Goal: Task Accomplishment & Management: Use online tool/utility

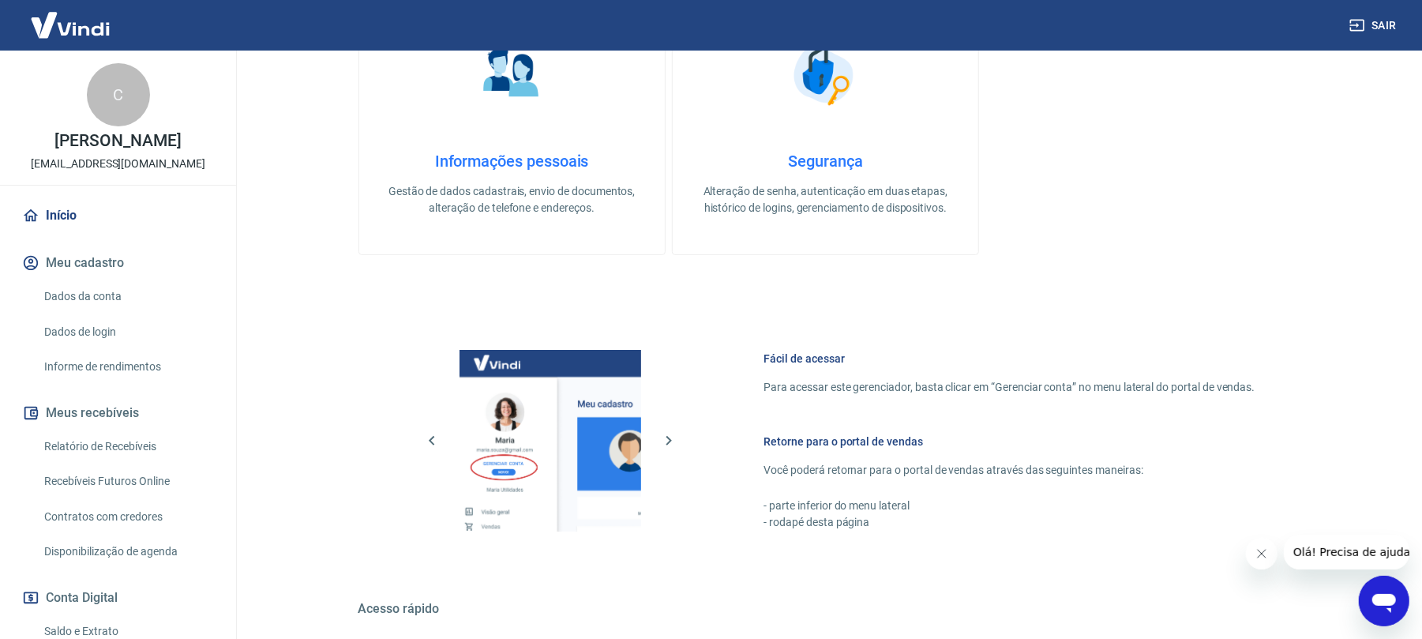
scroll to position [592, 0]
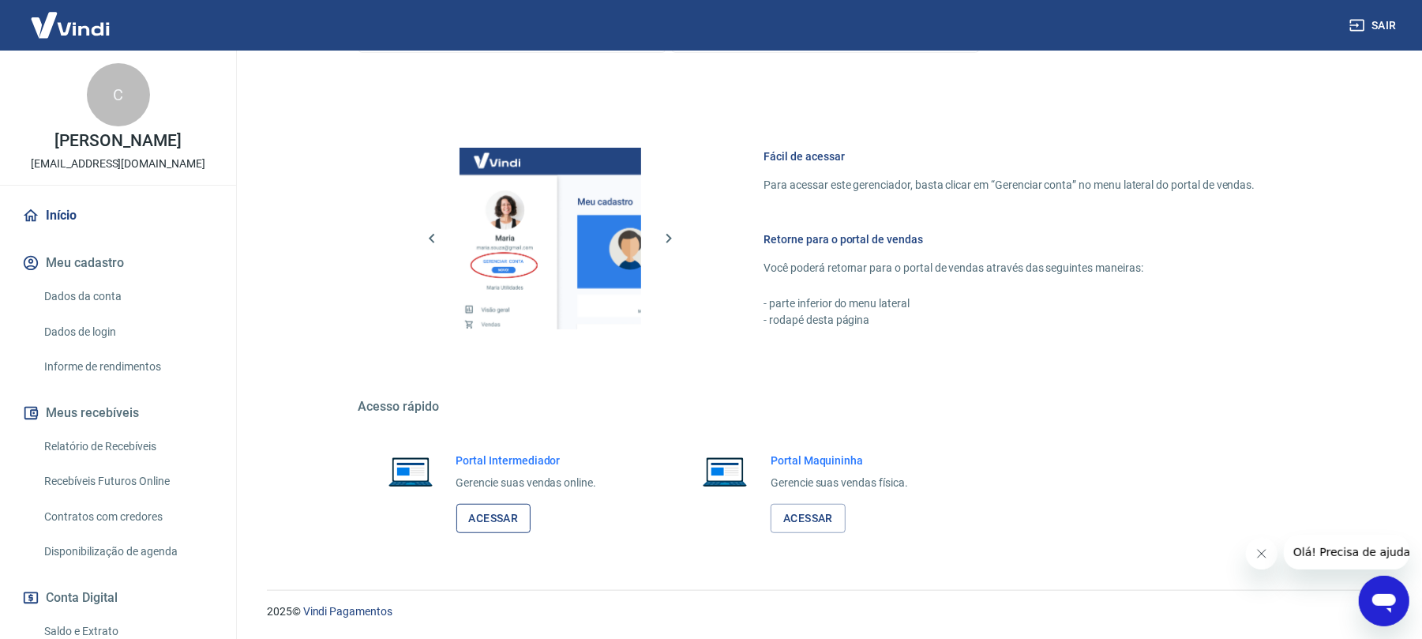
click at [505, 517] on link "Acessar" at bounding box center [494, 518] width 75 height 29
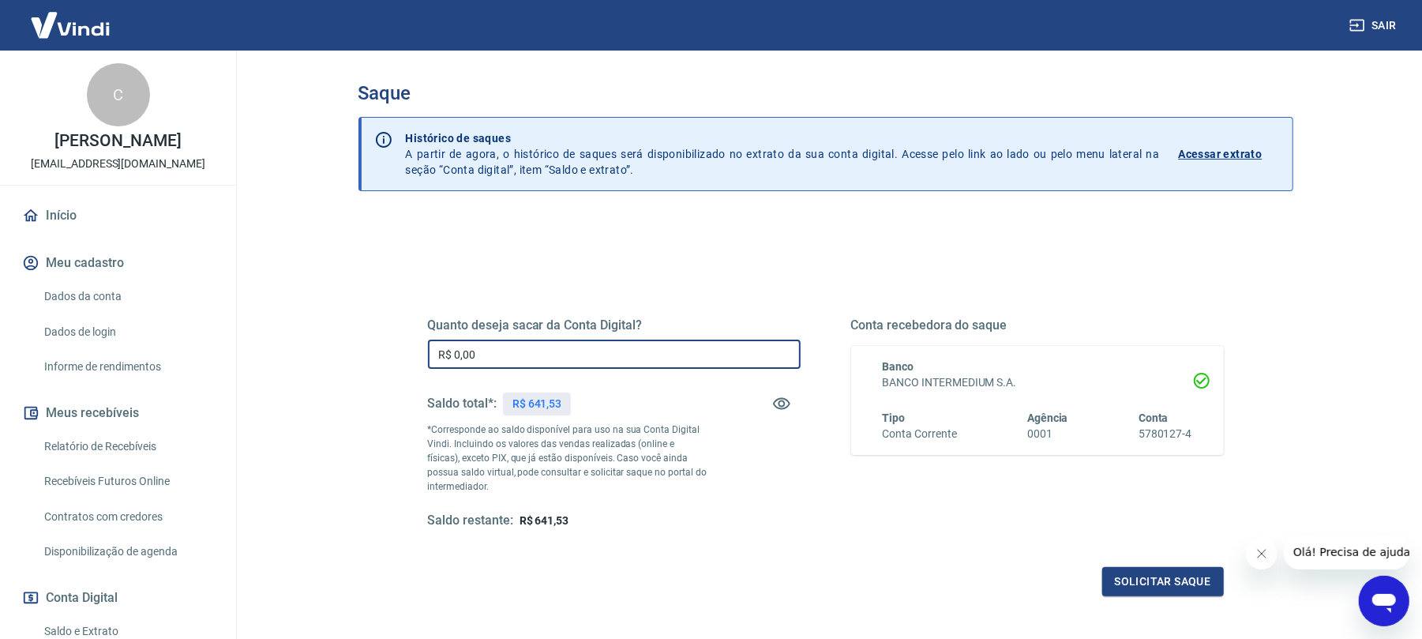
drag, startPoint x: 482, startPoint y: 351, endPoint x: 382, endPoint y: 344, distance: 99.8
click at [382, 344] on div "Quanto deseja sacar da Conta Digital? R$ 0,00 ​ Saldo total*: R$ 641,53 *Corres…" at bounding box center [826, 498] width 935 height 565
type input "R$ 641,53"
click at [1191, 579] on button "Solicitar saque" at bounding box center [1164, 581] width 122 height 29
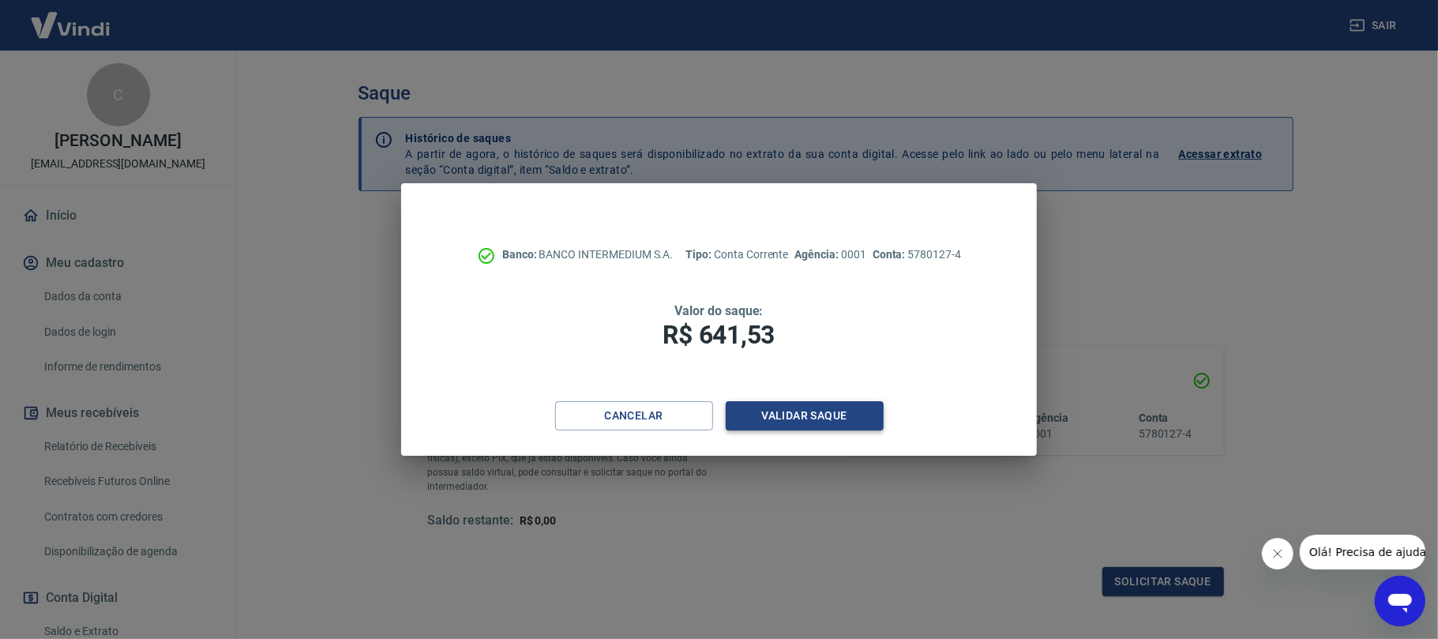
click at [761, 412] on button "Validar saque" at bounding box center [805, 415] width 158 height 29
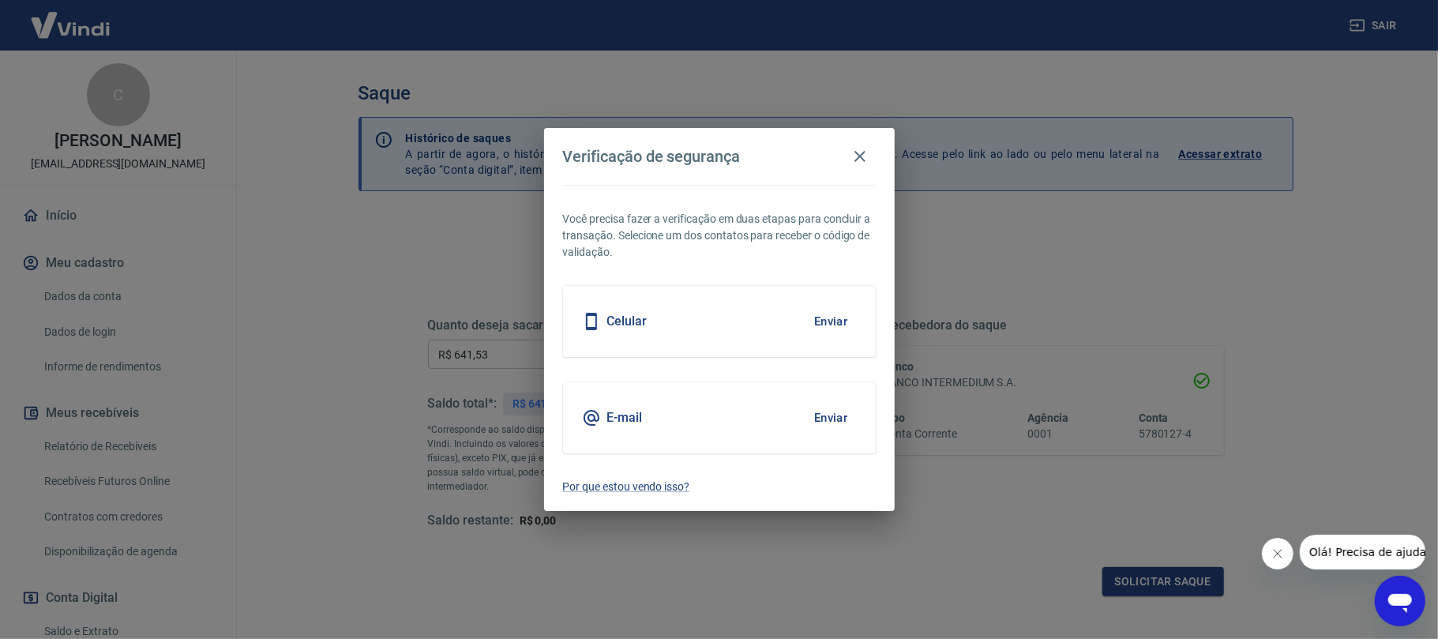
click at [834, 418] on button "Enviar" at bounding box center [831, 417] width 51 height 33
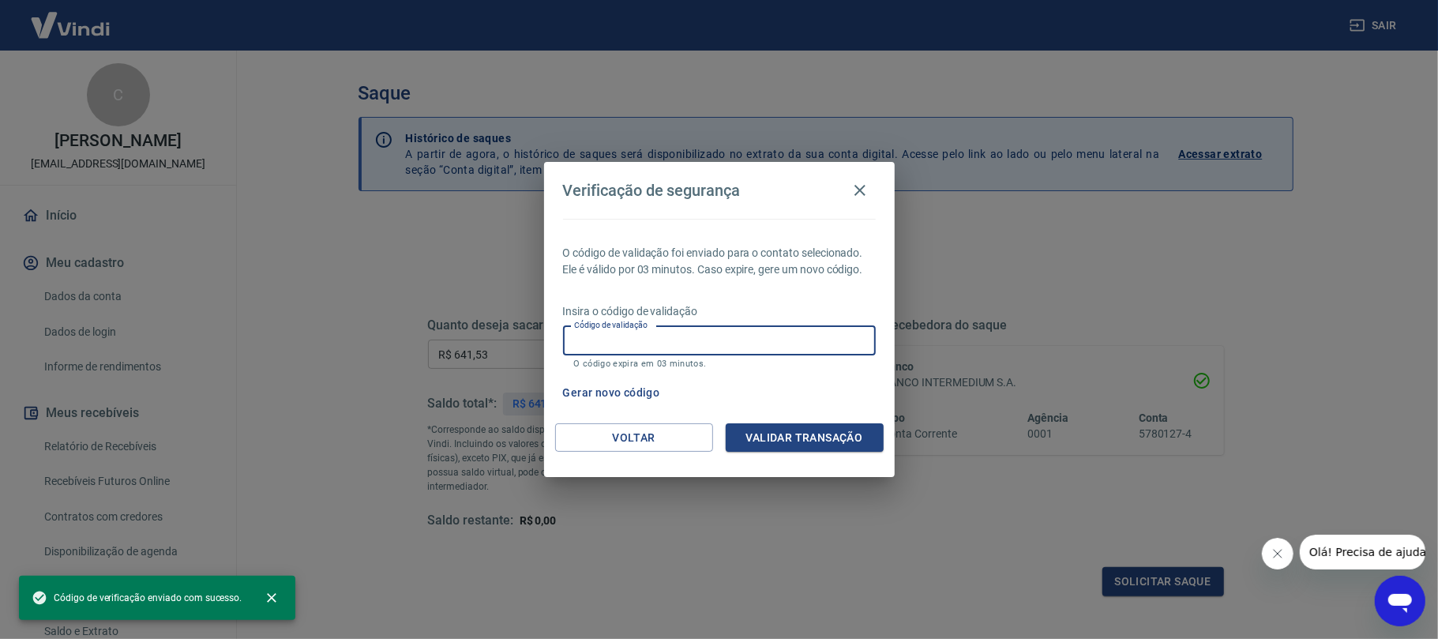
click at [798, 327] on input "Código de validação" at bounding box center [719, 340] width 313 height 29
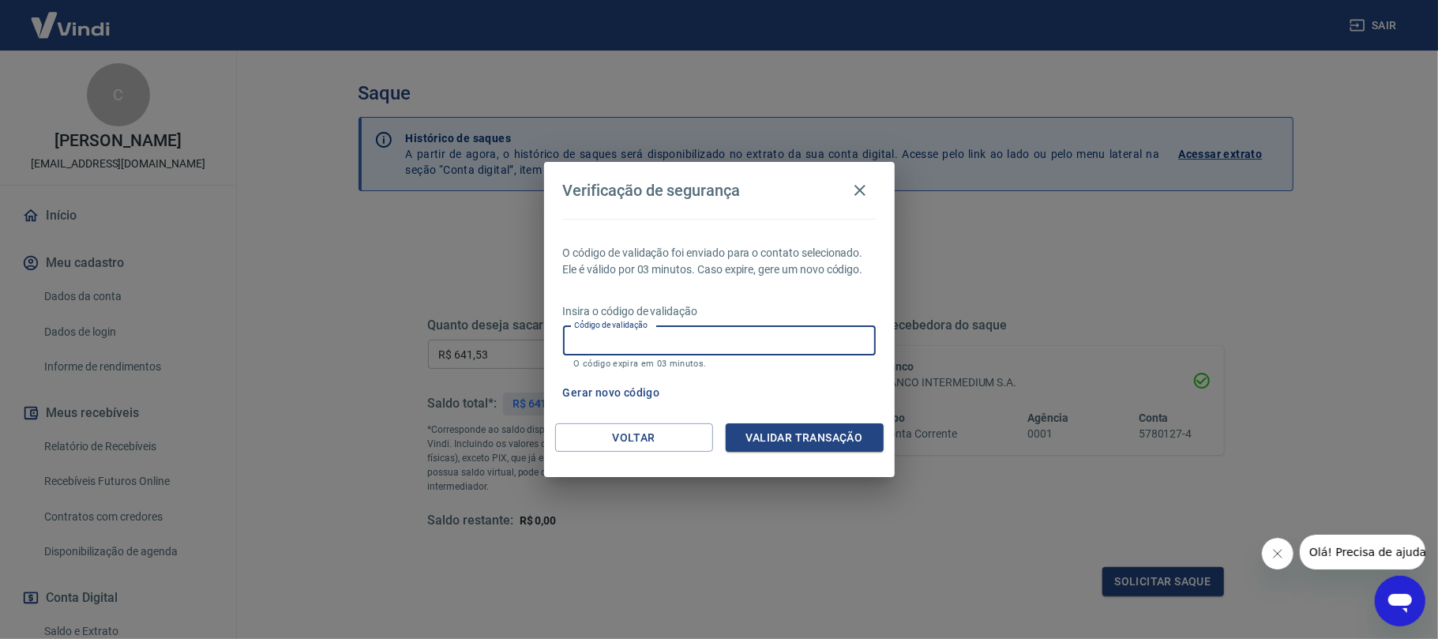
paste input "412451"
type input "412451"
click at [814, 434] on button "Validar transação" at bounding box center [805, 437] width 158 height 29
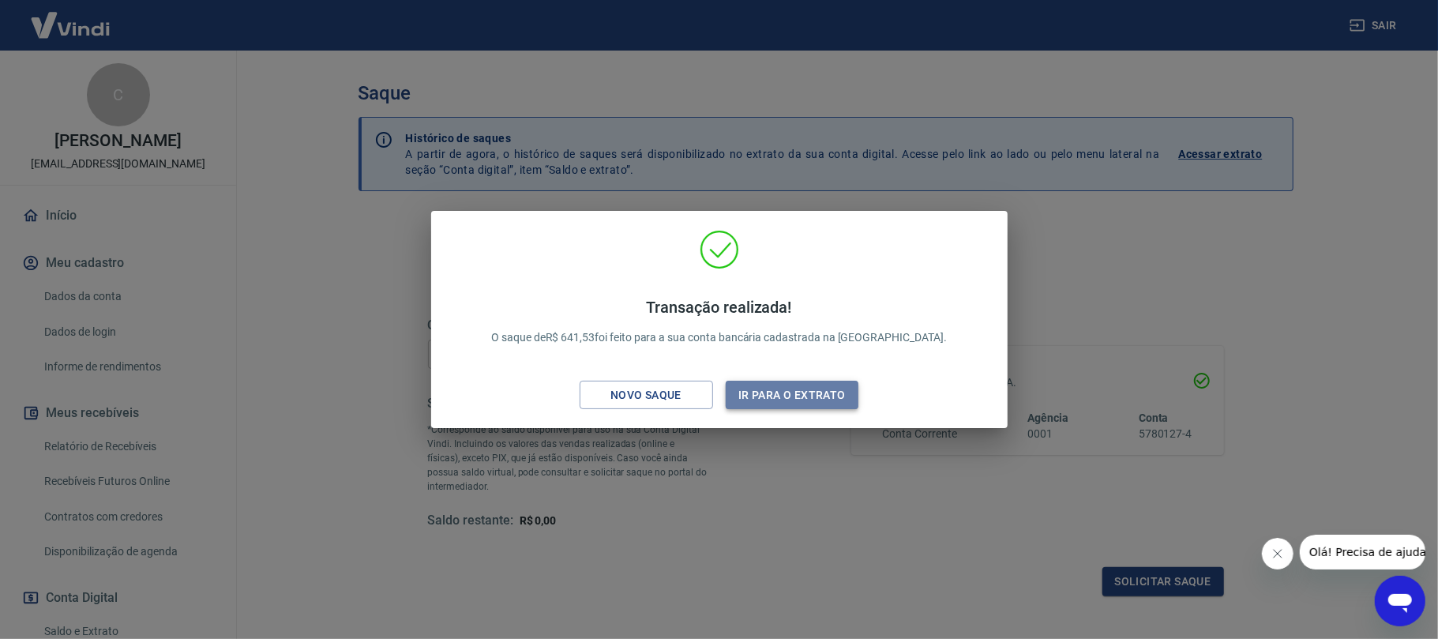
click at [795, 386] on button "Ir para o extrato" at bounding box center [792, 395] width 133 height 29
